Goal: Navigation & Orientation: Find specific page/section

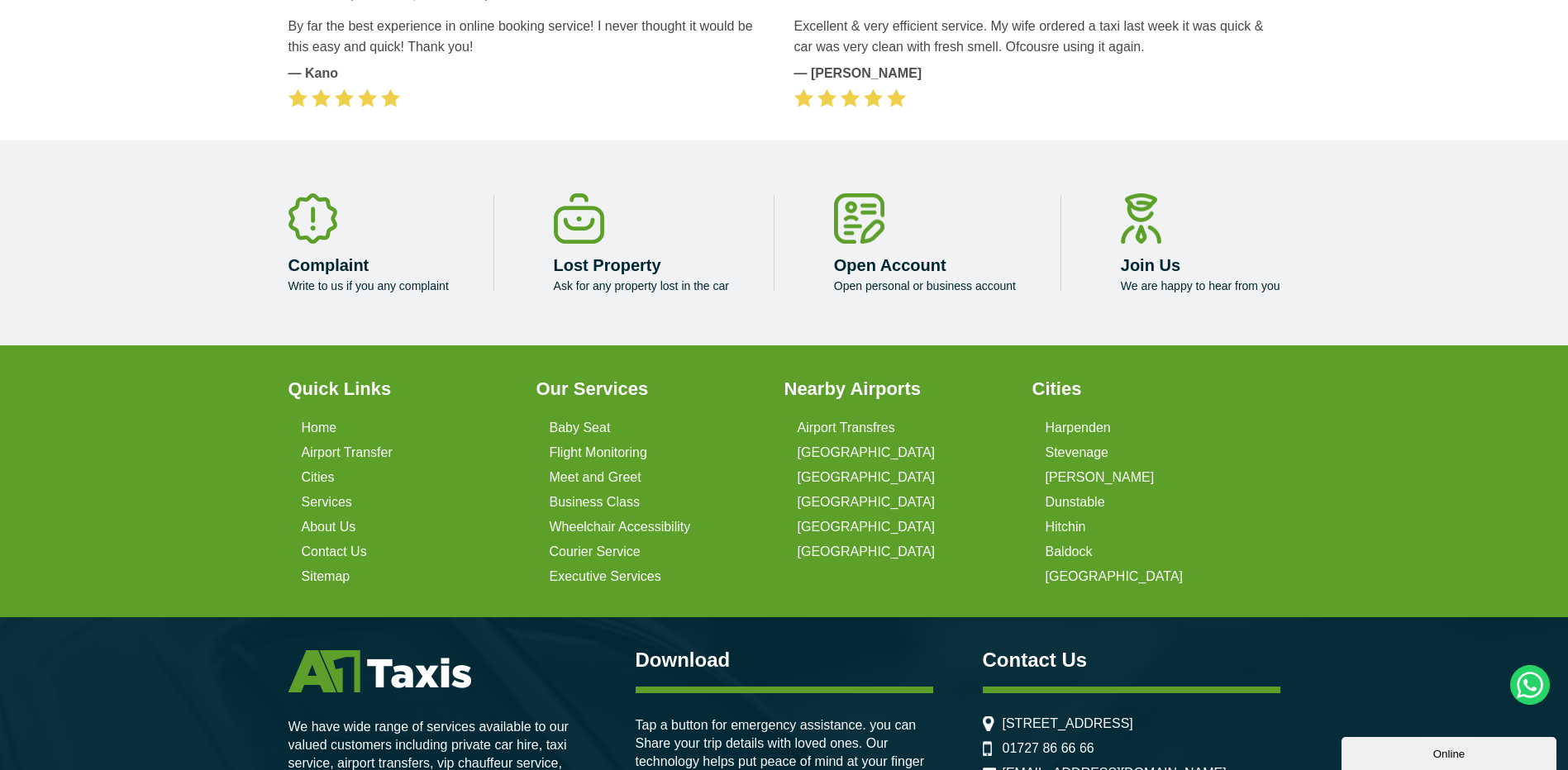
scroll to position [4966, 0]
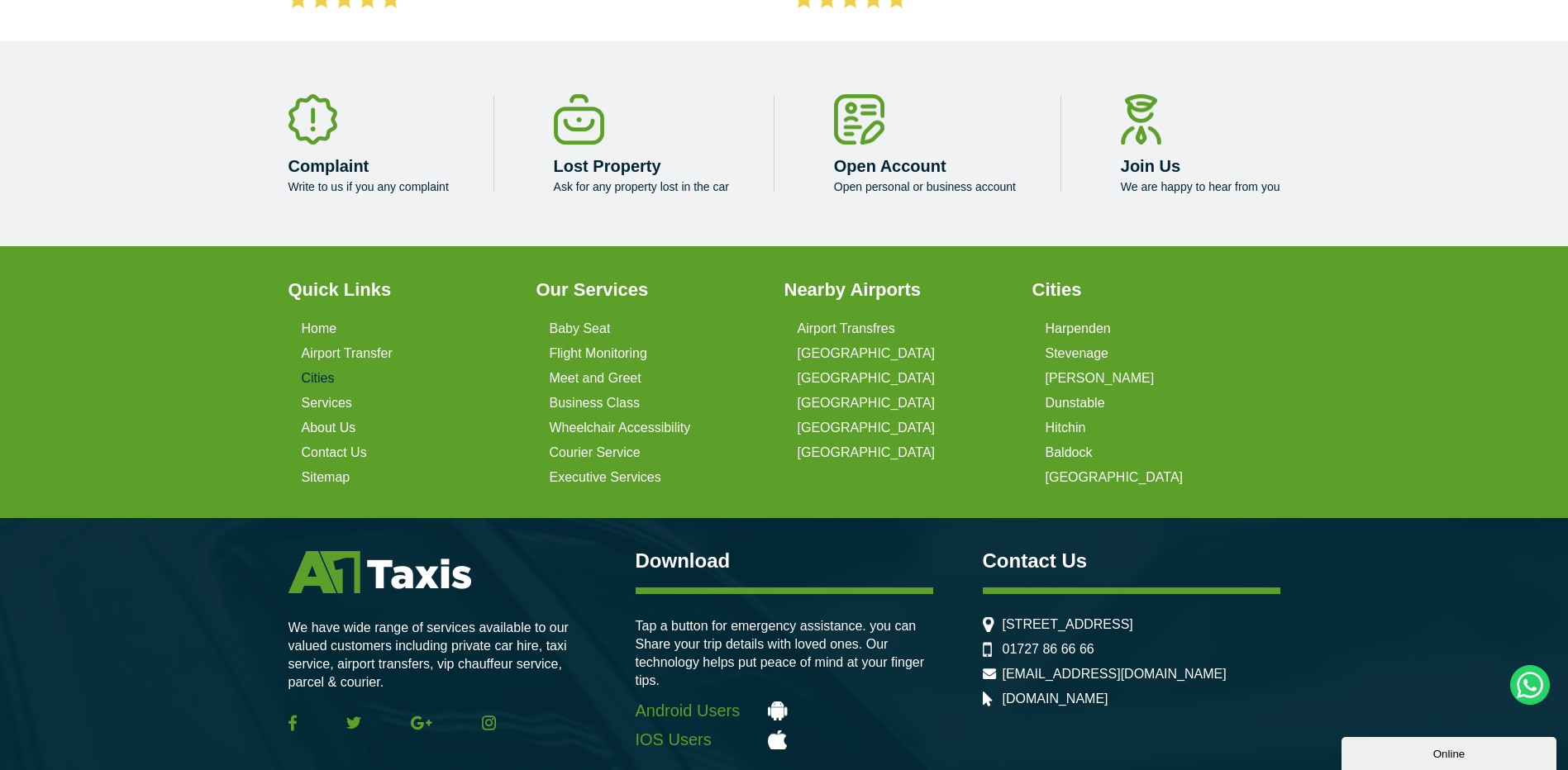
click at [309, 371] on link "Cities" at bounding box center [318, 378] width 33 height 15
